Goal: Task Accomplishment & Management: Manage account settings

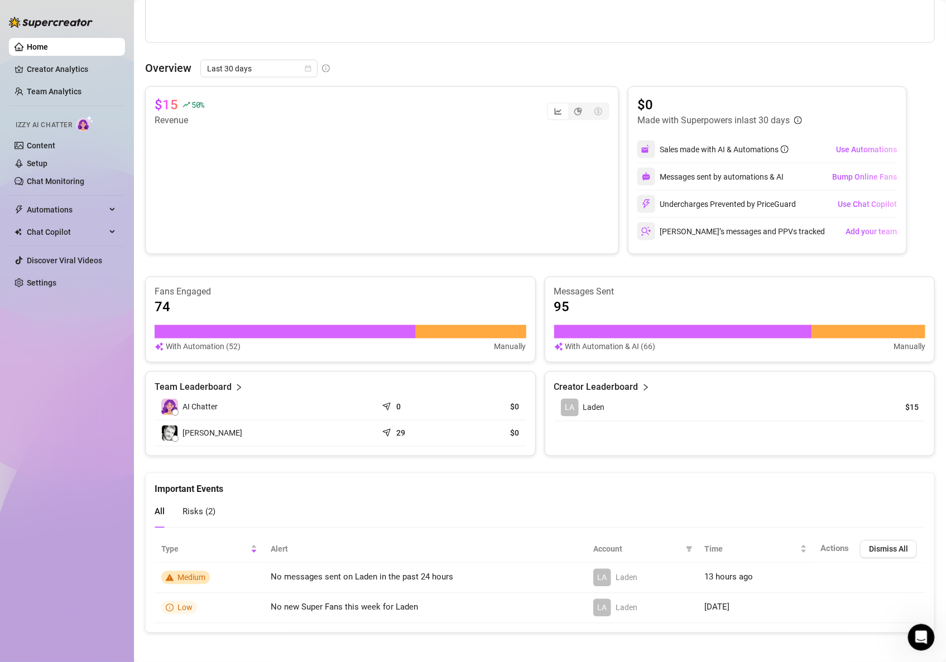
scroll to position [2, 0]
click at [49, 141] on link "Content" at bounding box center [41, 145] width 28 height 9
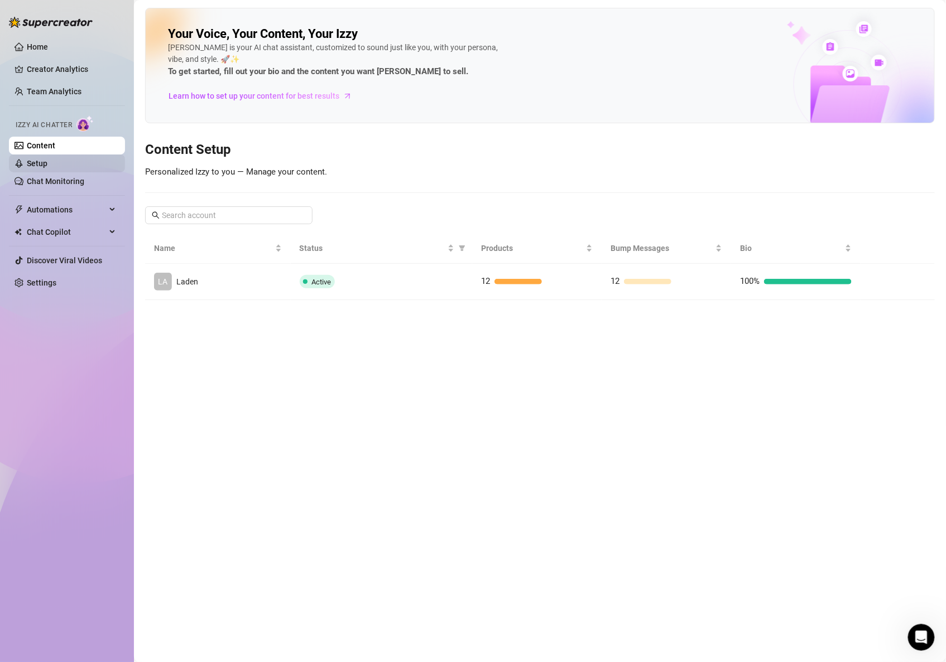
click at [42, 160] on link "Setup" at bounding box center [37, 163] width 21 height 9
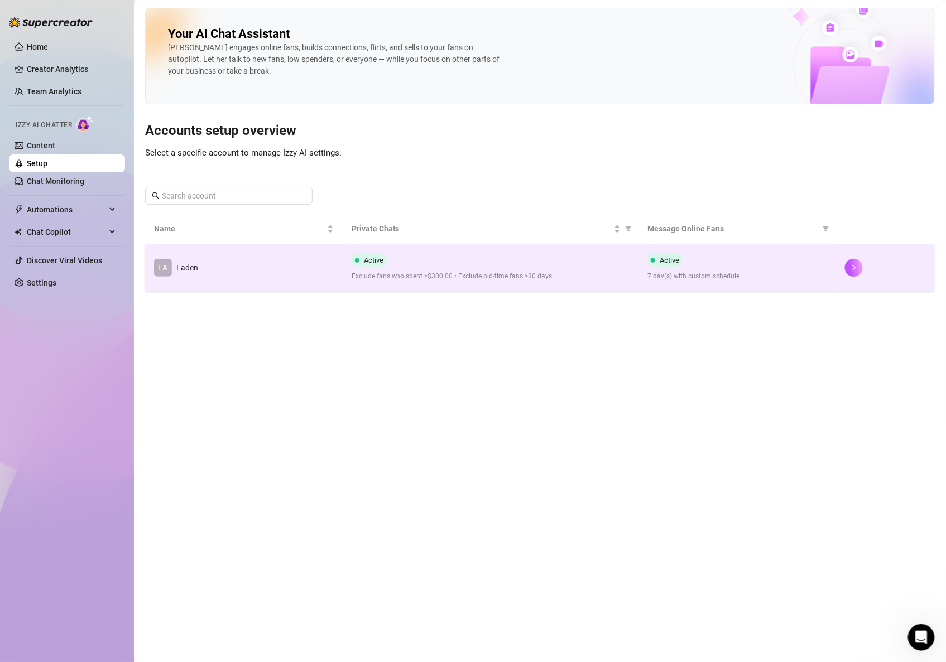
click at [234, 271] on td "LA Laden" at bounding box center [244, 267] width 198 height 47
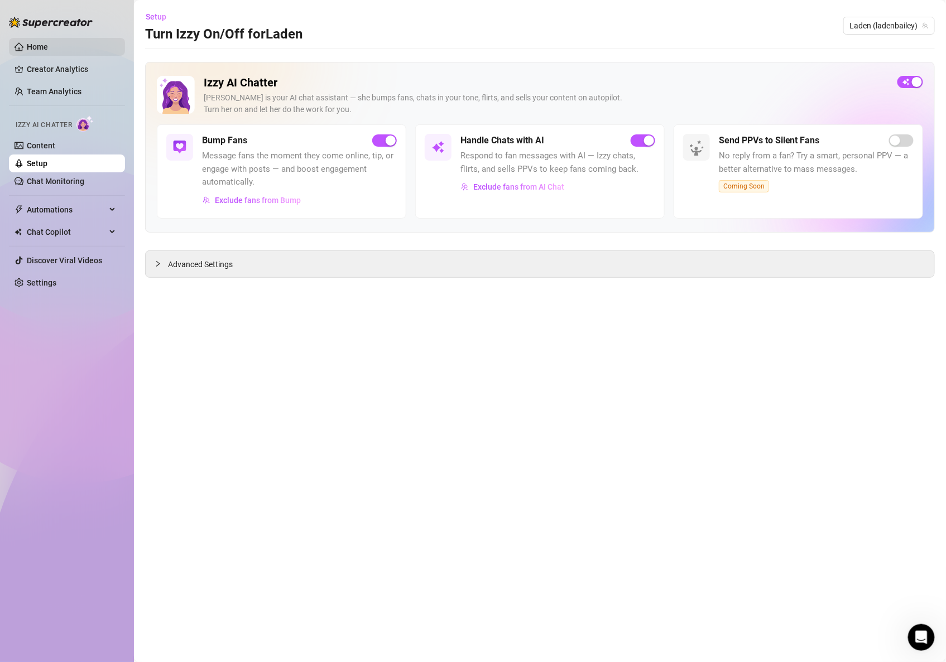
click at [35, 42] on link "Home" at bounding box center [37, 46] width 21 height 9
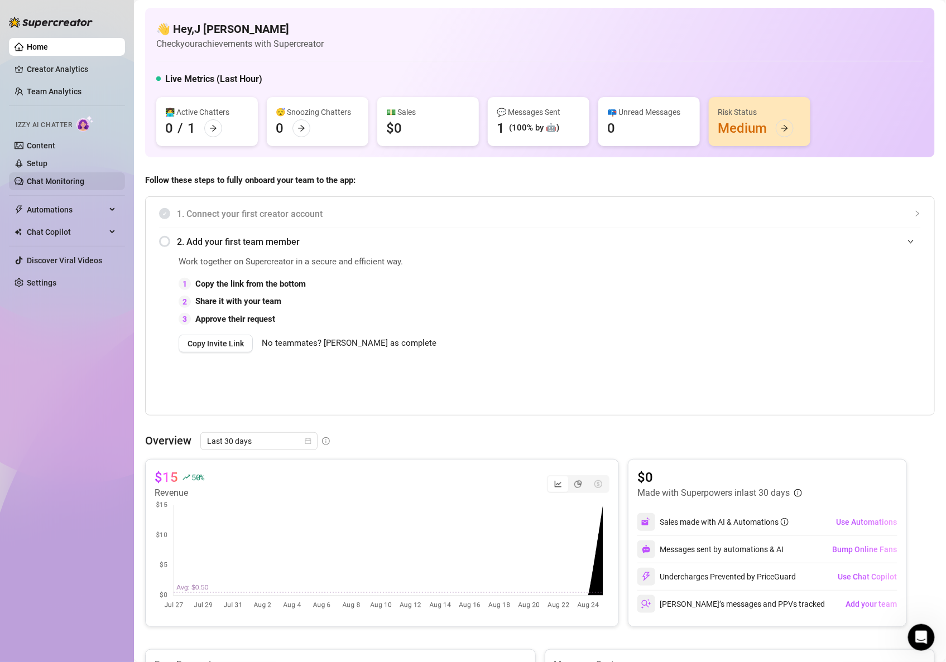
click at [55, 177] on link "Chat Monitoring" at bounding box center [55, 181] width 57 height 9
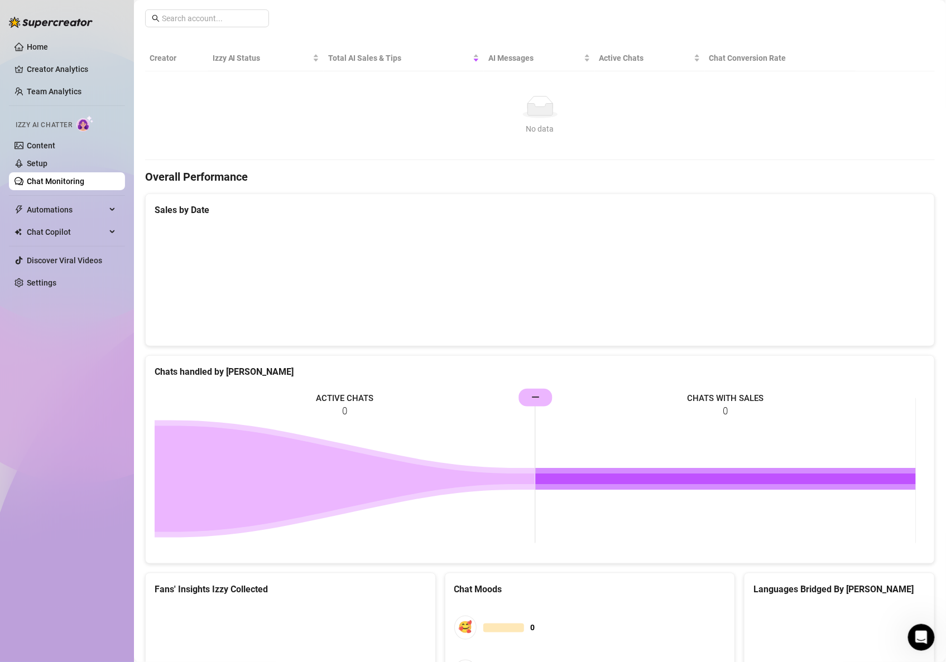
scroll to position [337, 0]
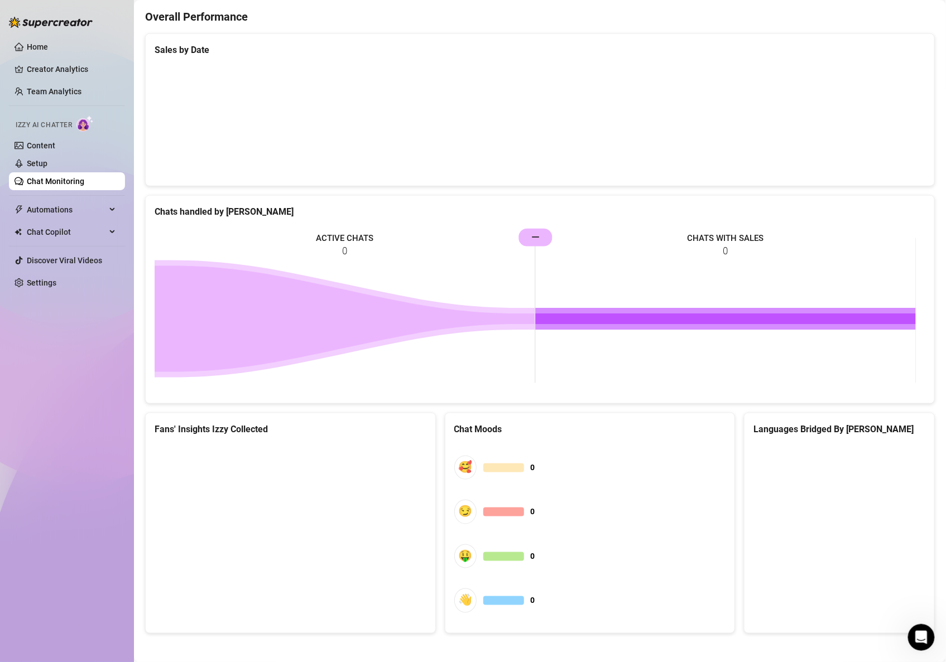
click at [555, 451] on div "🥰 0 😏 0 🤑 0 👋 0" at bounding box center [590, 535] width 272 height 180
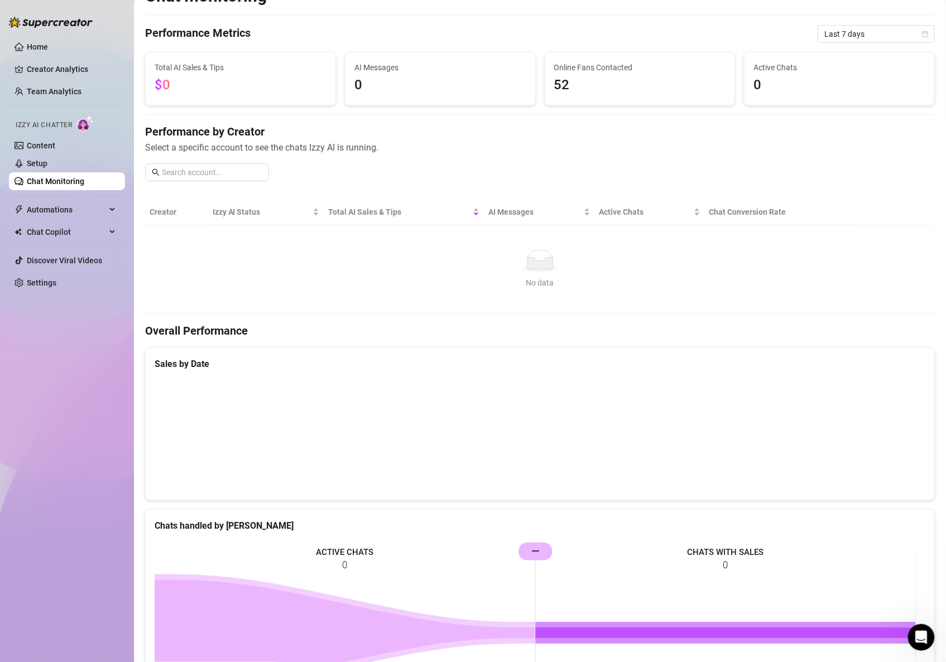
scroll to position [0, 0]
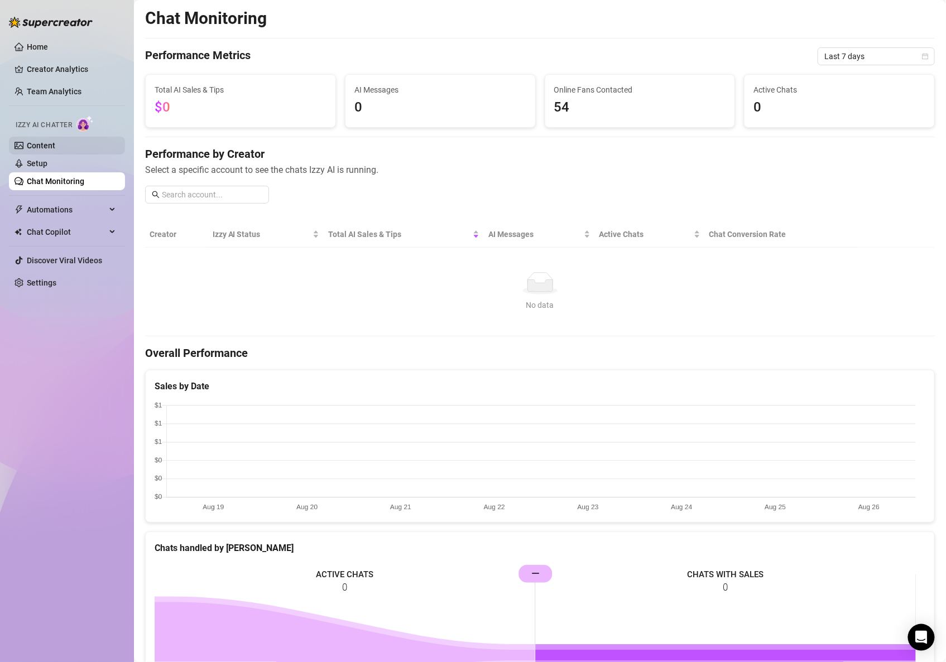
click at [55, 141] on link "Content" at bounding box center [41, 145] width 28 height 9
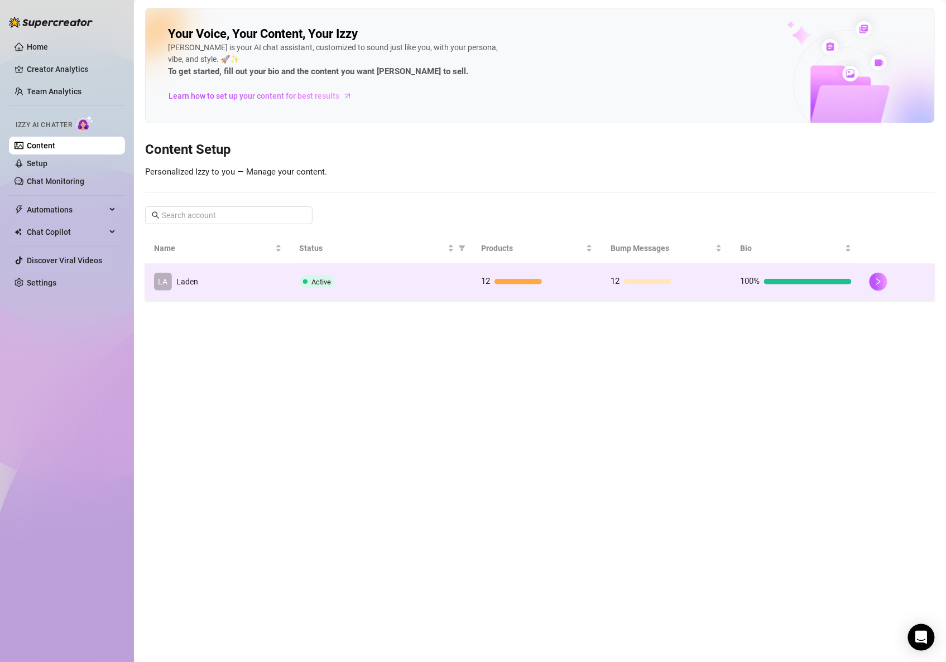
click at [216, 278] on td "LA Laden" at bounding box center [218, 282] width 146 height 36
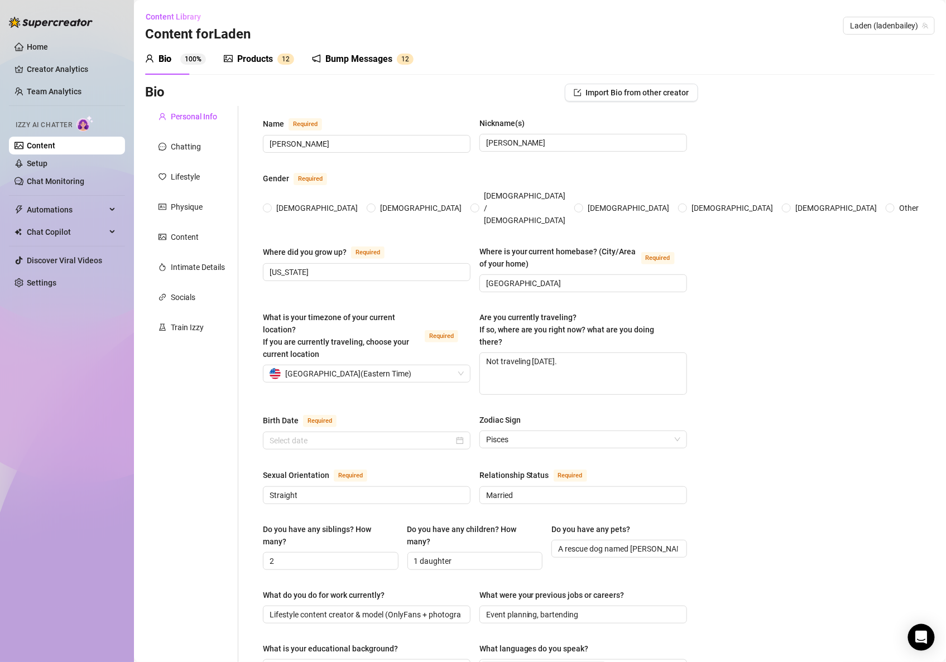
radio input "true"
type input "[DATE]"
click at [27, 166] on link "Setup" at bounding box center [37, 163] width 21 height 9
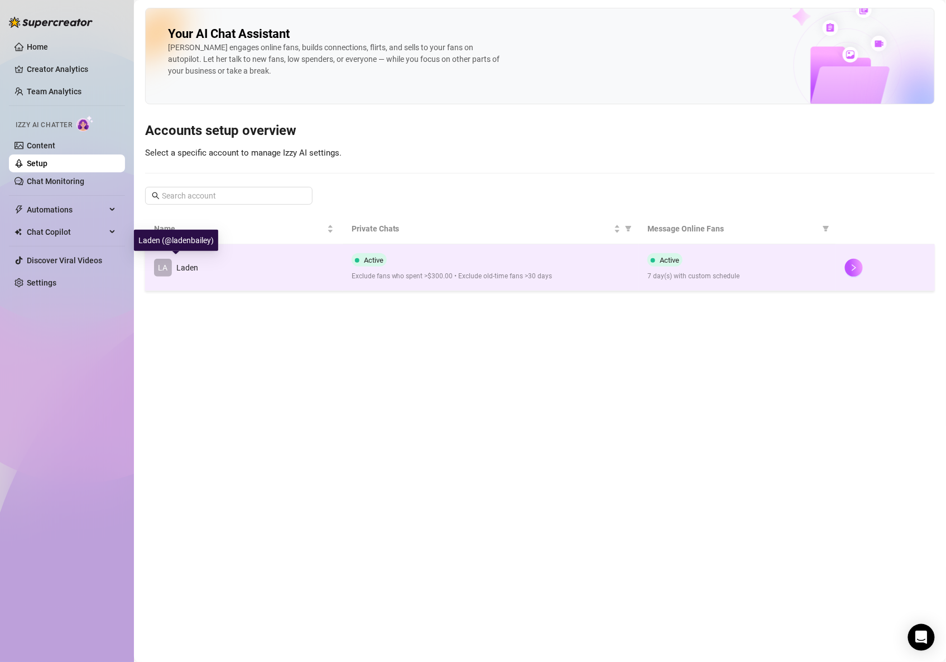
click at [194, 263] on span "Laden" at bounding box center [187, 267] width 22 height 9
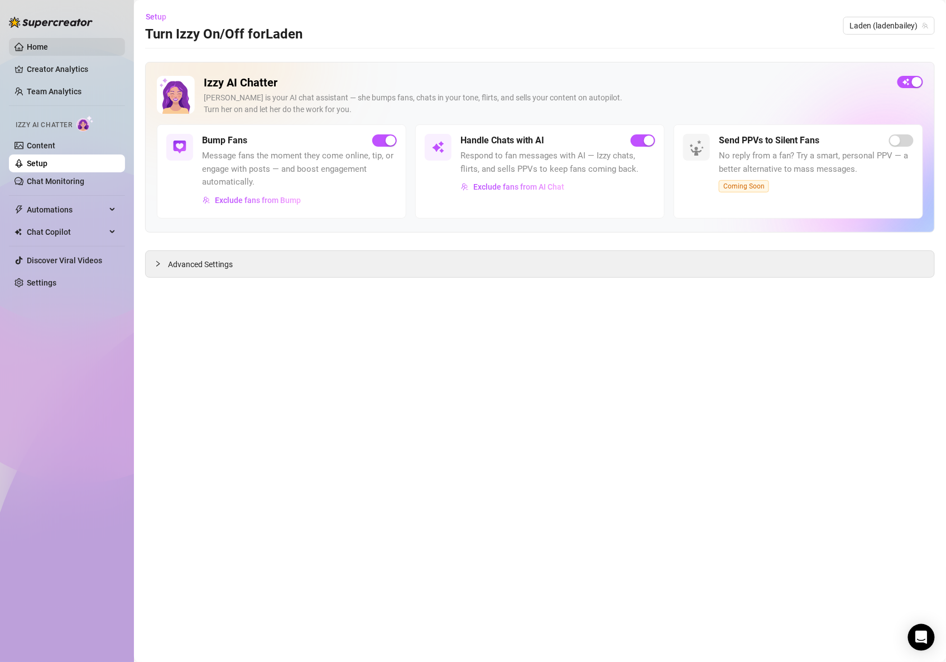
click at [44, 47] on link "Home" at bounding box center [37, 46] width 21 height 9
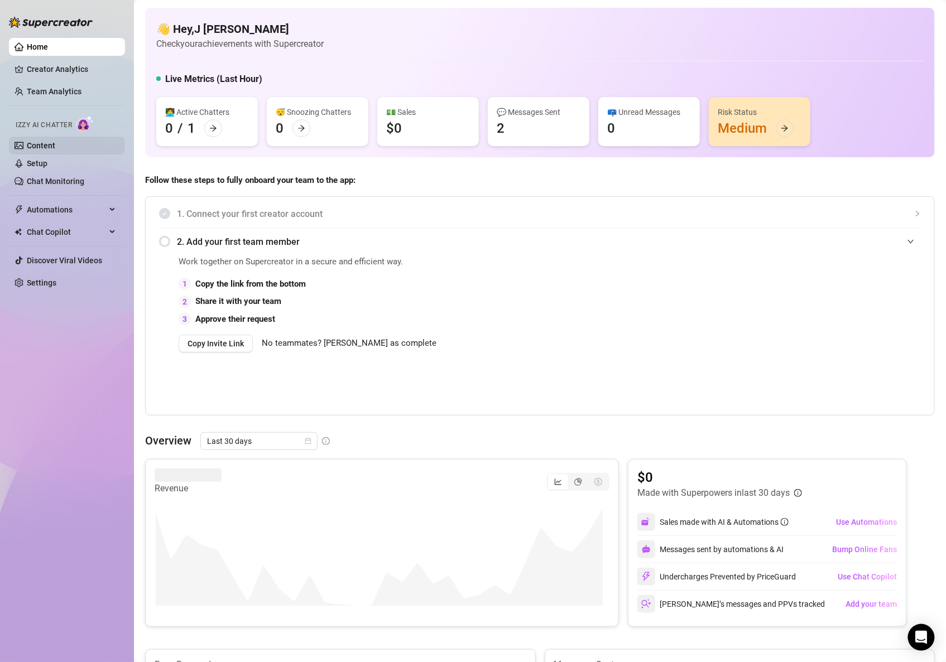
click at [34, 143] on link "Content" at bounding box center [41, 145] width 28 height 9
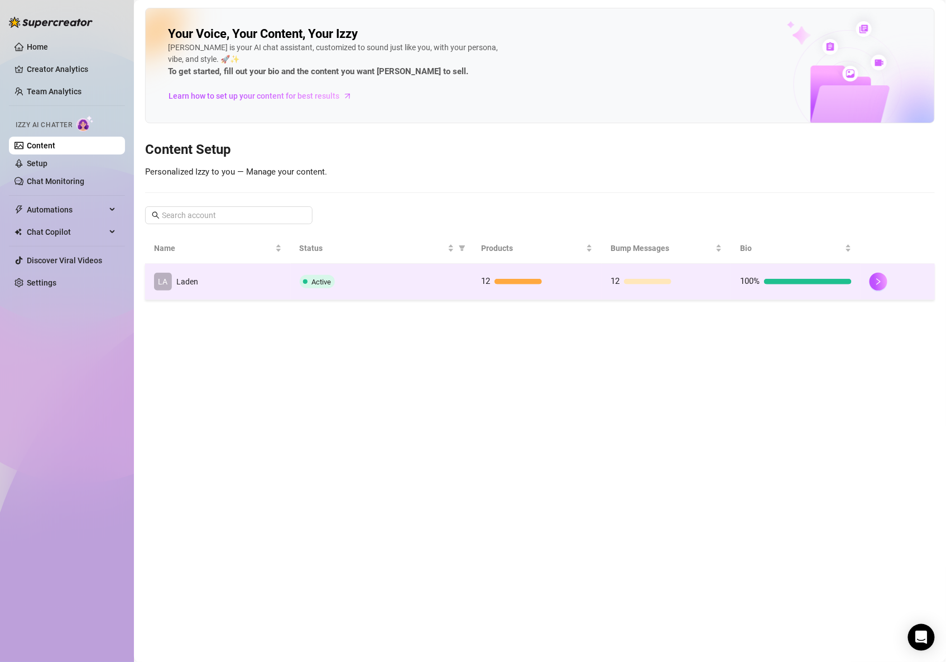
click at [217, 280] on td "LA Laden" at bounding box center [218, 282] width 146 height 36
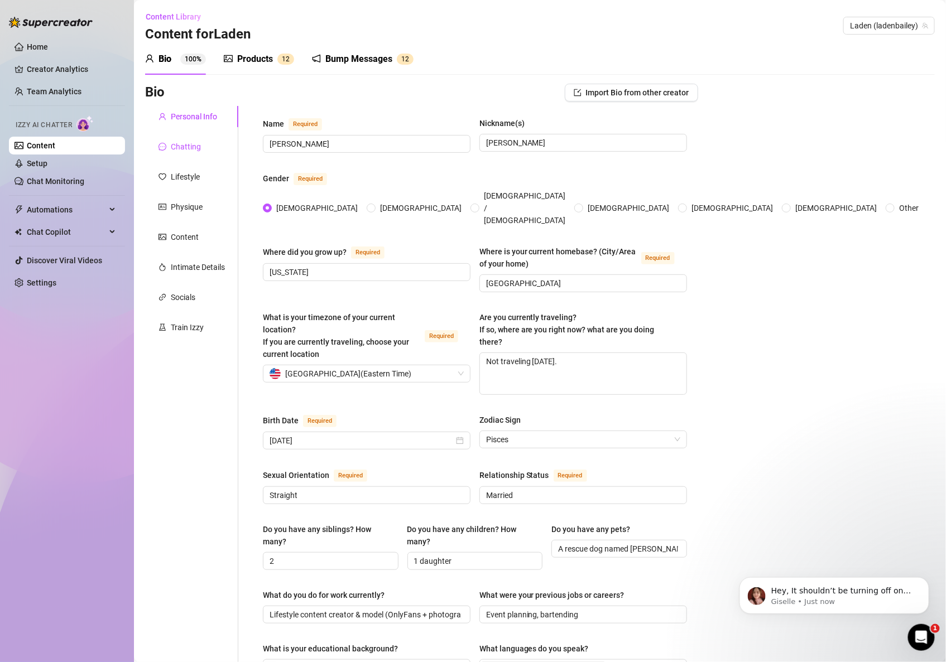
click at [185, 145] on div "Chatting" at bounding box center [186, 147] width 30 height 12
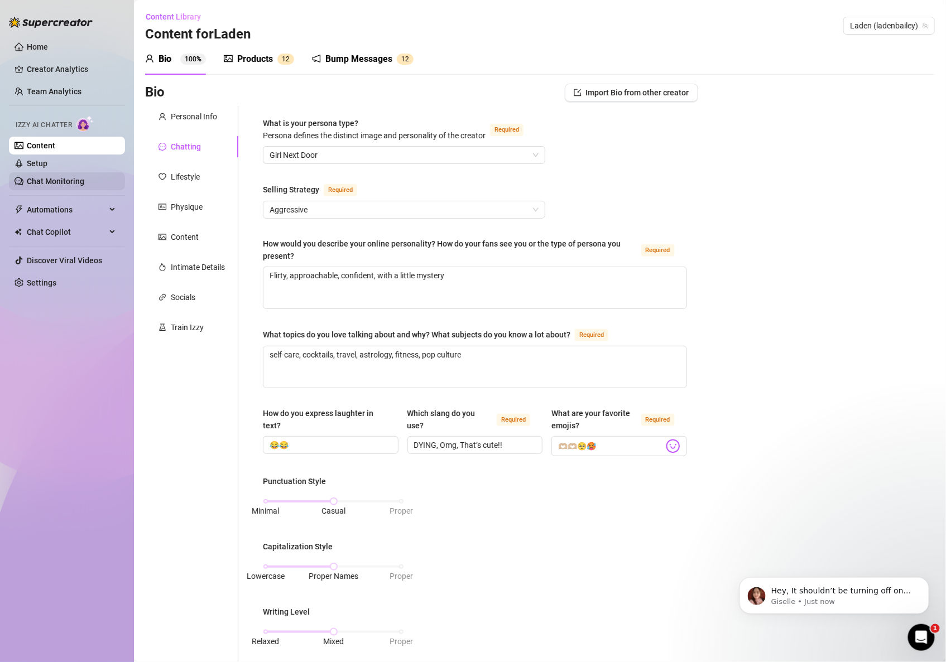
click at [69, 181] on link "Chat Monitoring" at bounding box center [55, 181] width 57 height 9
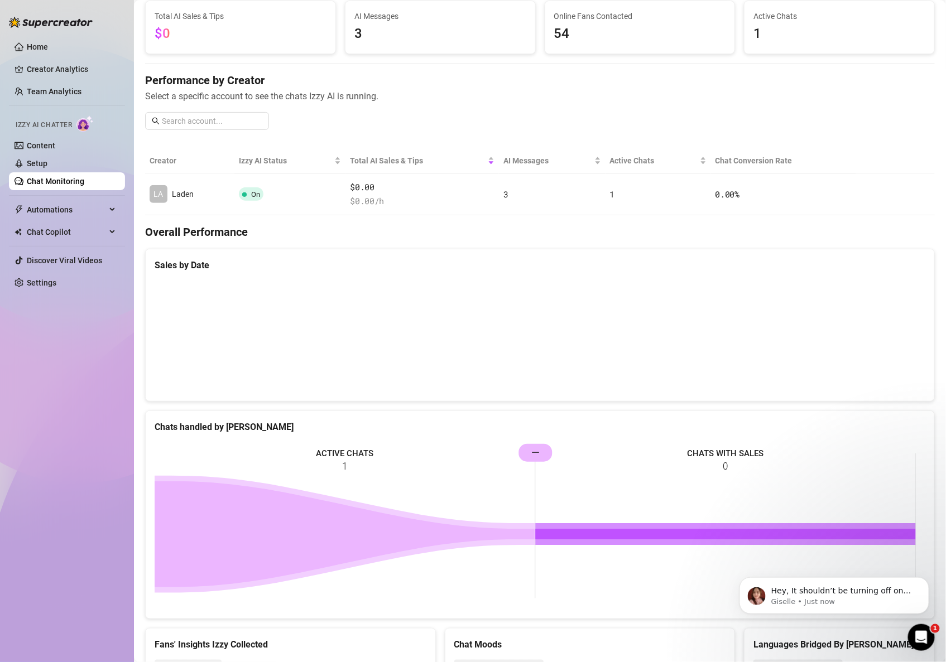
scroll to position [129, 0]
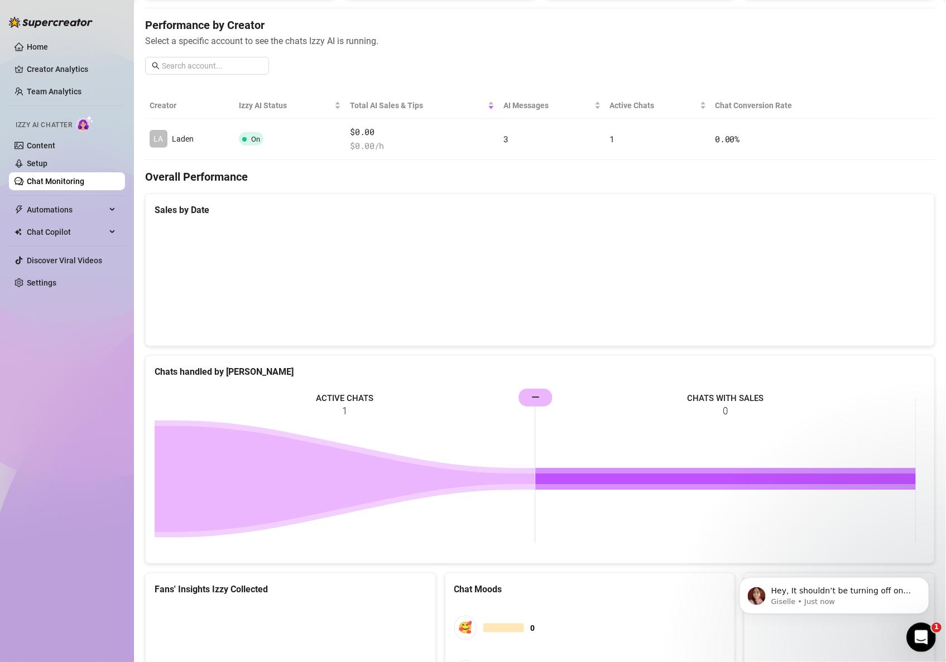
click at [919, 636] on icon "Open Intercom Messenger" at bounding box center [920, 636] width 18 height 18
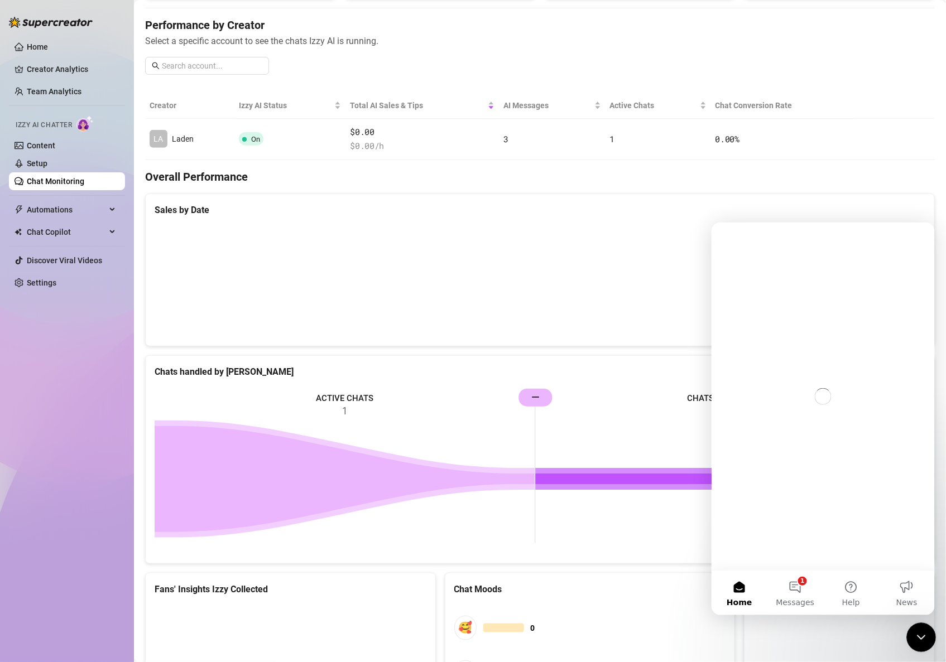
scroll to position [0, 0]
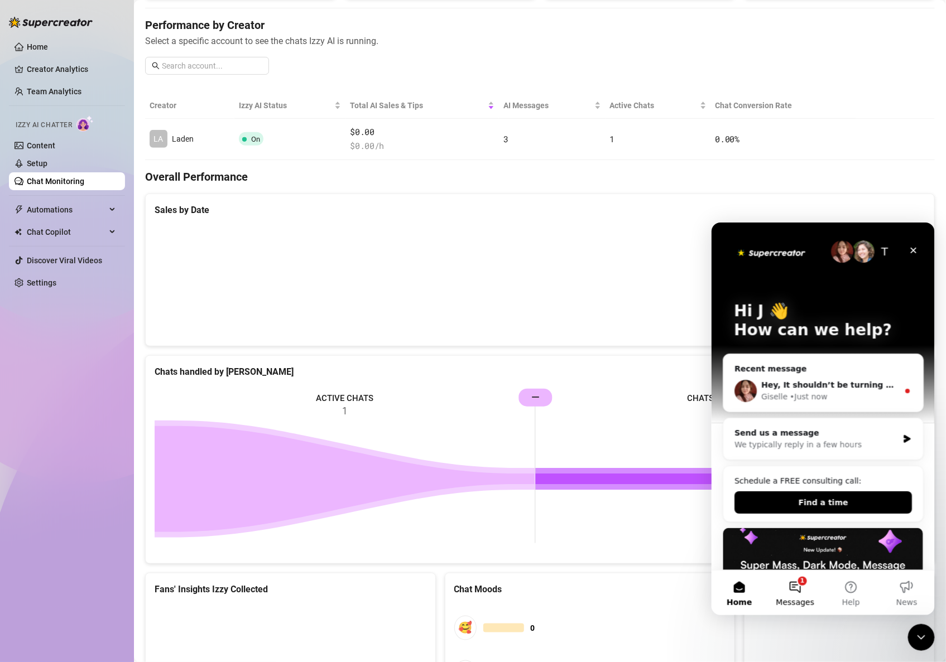
click at [798, 587] on button "1 Messages" at bounding box center [795, 592] width 56 height 45
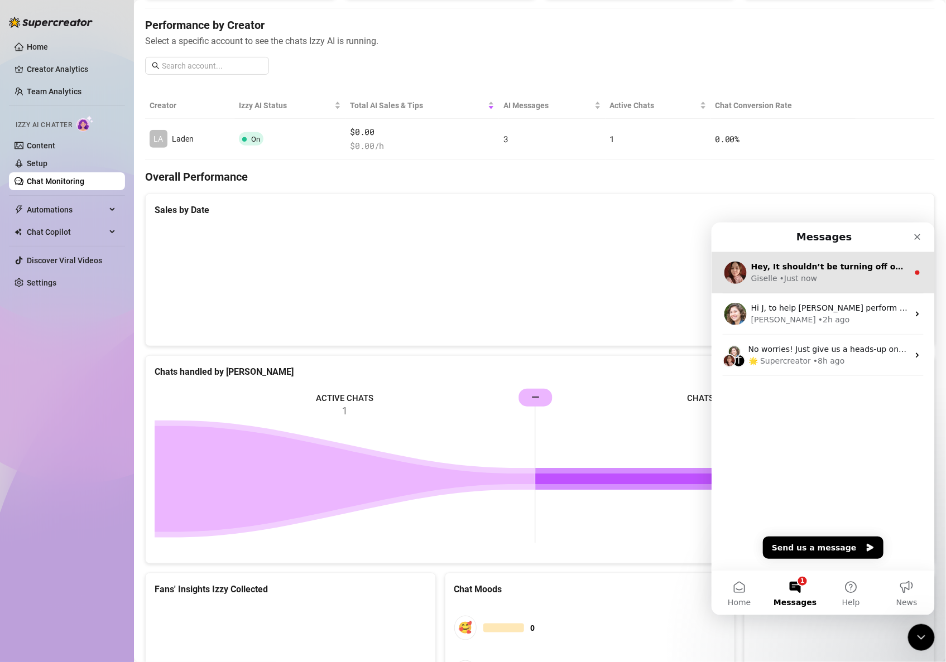
click at [822, 276] on div "Giselle • Just now" at bounding box center [829, 278] width 157 height 12
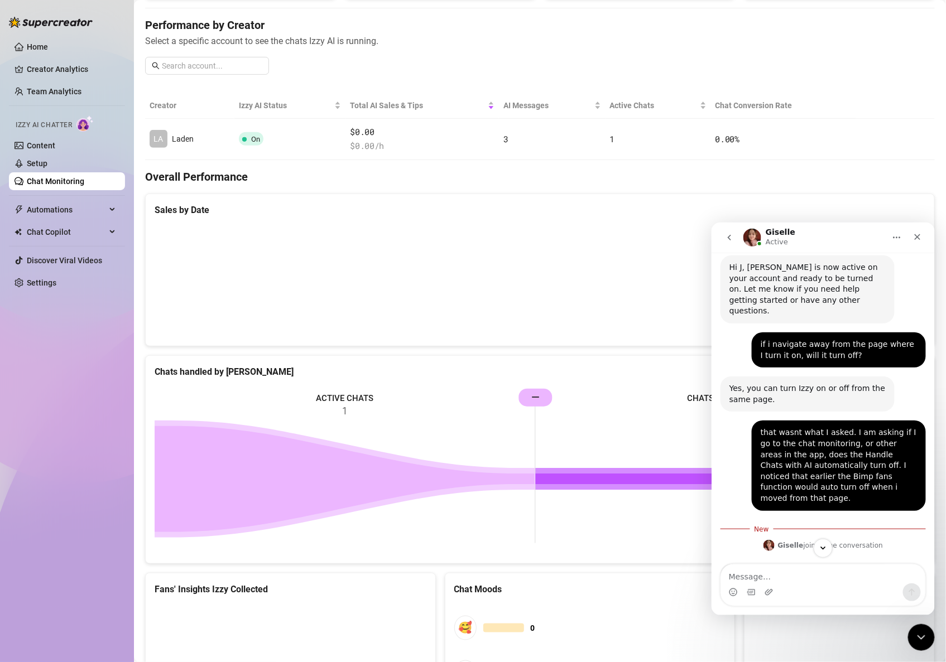
scroll to position [556, 0]
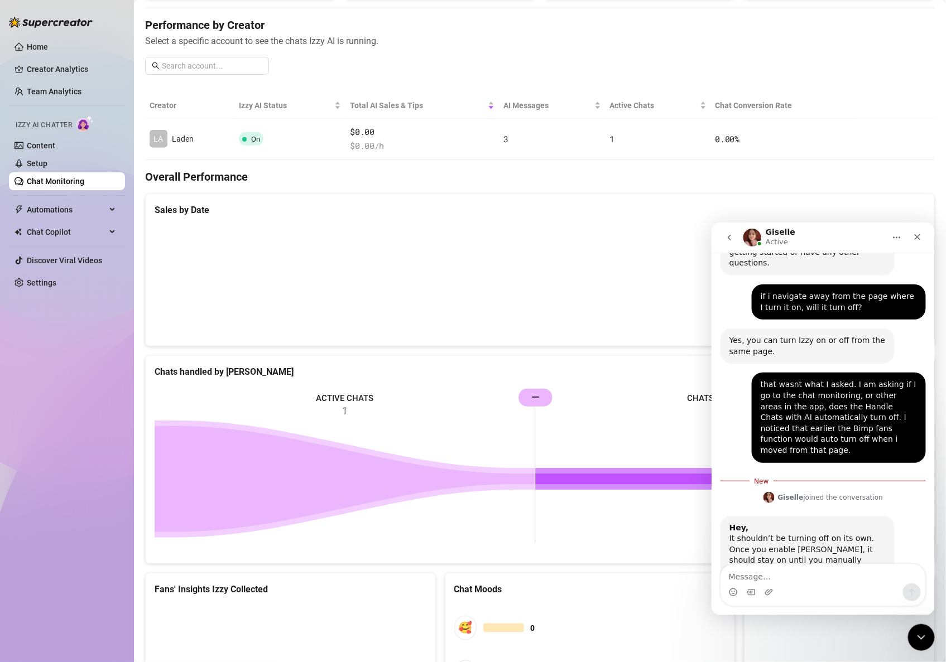
click at [5, 358] on aside "Home Creator Analytics Team Analytics Izzy AI Chatter Content Setup Chat Monito…" at bounding box center [67, 331] width 134 height 662
click at [40, 49] on link "Home" at bounding box center [37, 46] width 21 height 9
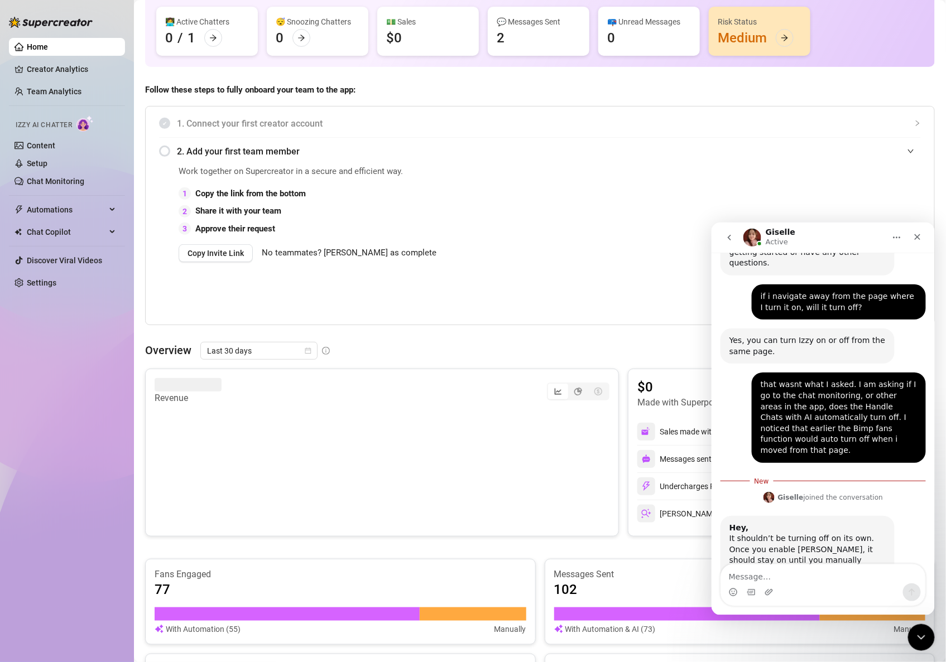
scroll to position [255, 0]
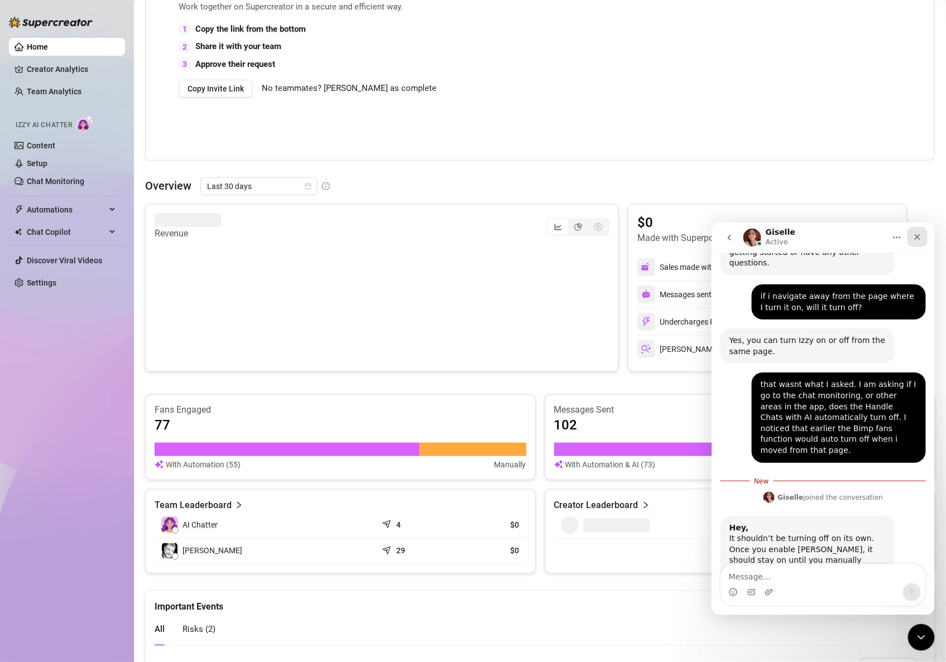
click at [915, 237] on icon "Close" at bounding box center [917, 237] width 6 height 6
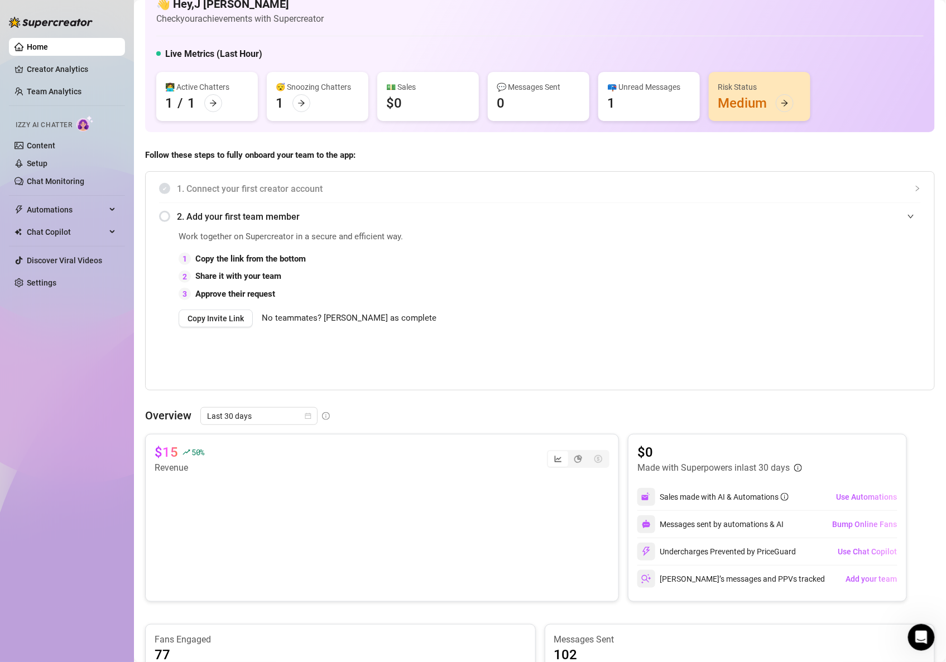
scroll to position [537, 0]
